Goal: Book appointment/travel/reservation

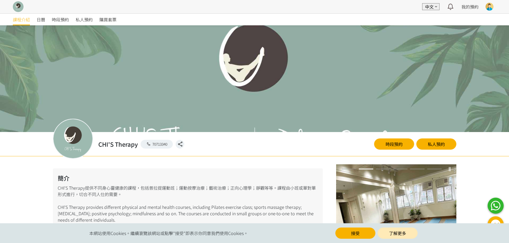
click at [490, 6] on div at bounding box center [489, 7] width 8 height 8
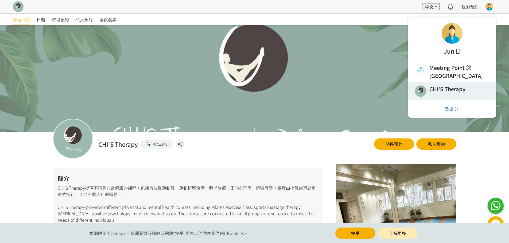
click at [426, 84] on link at bounding box center [452, 90] width 88 height 17
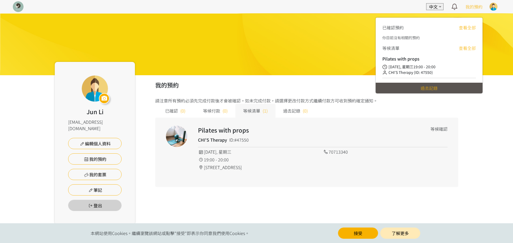
click at [474, 9] on span "我的預約" at bounding box center [473, 6] width 17 height 6
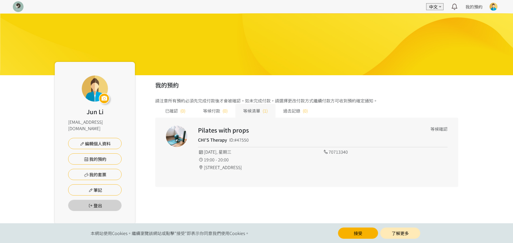
click at [14, 4] on img at bounding box center [18, 6] width 11 height 11
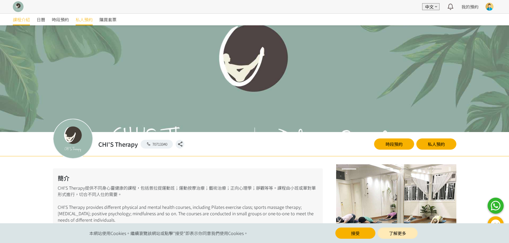
click at [85, 21] on span "私人預約" at bounding box center [84, 19] width 17 height 6
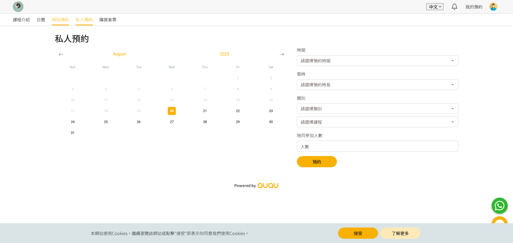
click at [65, 20] on span "時段預約" at bounding box center [60, 19] width 17 height 6
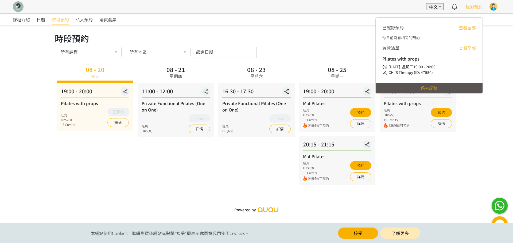
click at [476, 6] on span "我的預約" at bounding box center [473, 6] width 17 height 6
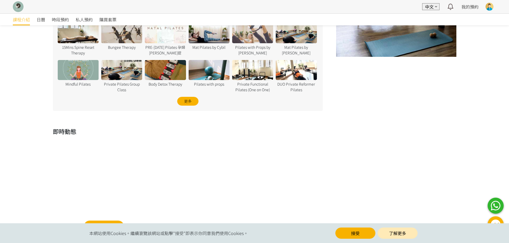
scroll to position [235, 0]
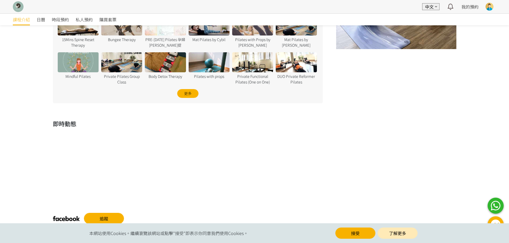
click at [438, 129] on div "即時動態 追蹤" at bounding box center [254, 171] width 411 height 105
